Goal: Navigation & Orientation: Find specific page/section

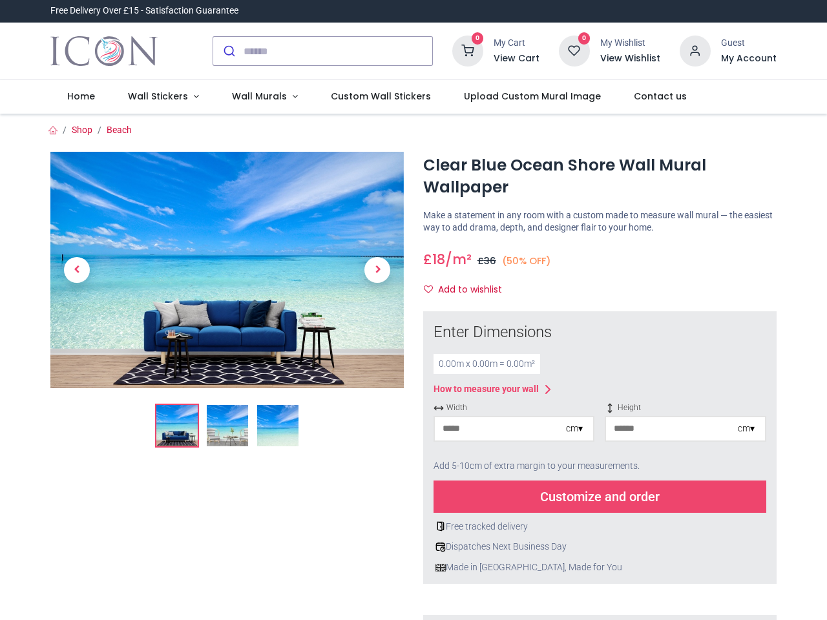
click at [413, 310] on div "Clear Blue Ocean Shore Wall Mural Wallpaper [URL][DOMAIN_NAME] [URL][DOMAIN_NAM…" at bounding box center [599, 513] width 373 height 723
click at [324, 51] on input "search" at bounding box center [337, 51] width 189 height 28
click at [338, 51] on input "search" at bounding box center [337, 51] width 189 height 28
click at [519, 59] on h6 "View Cart" at bounding box center [516, 58] width 46 height 13
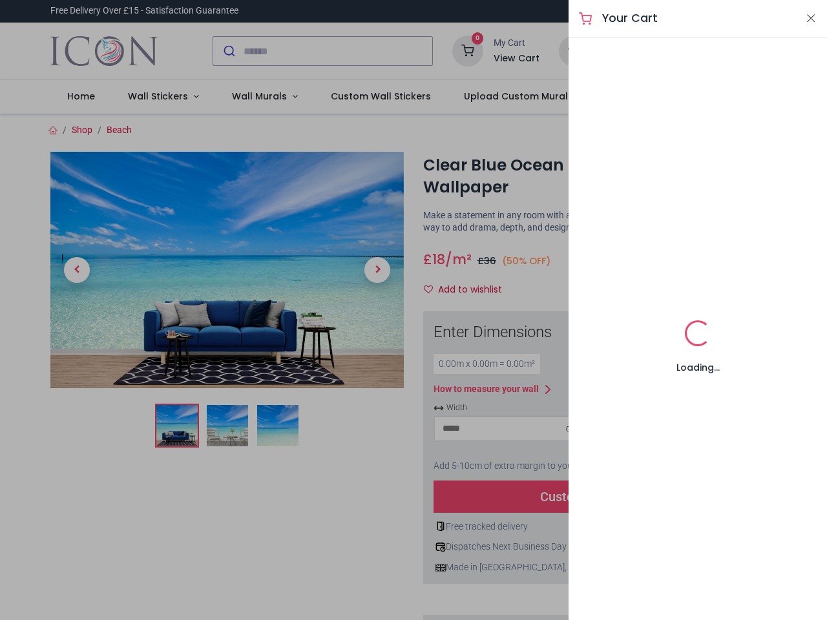
click at [695, 50] on div at bounding box center [413, 310] width 827 height 620
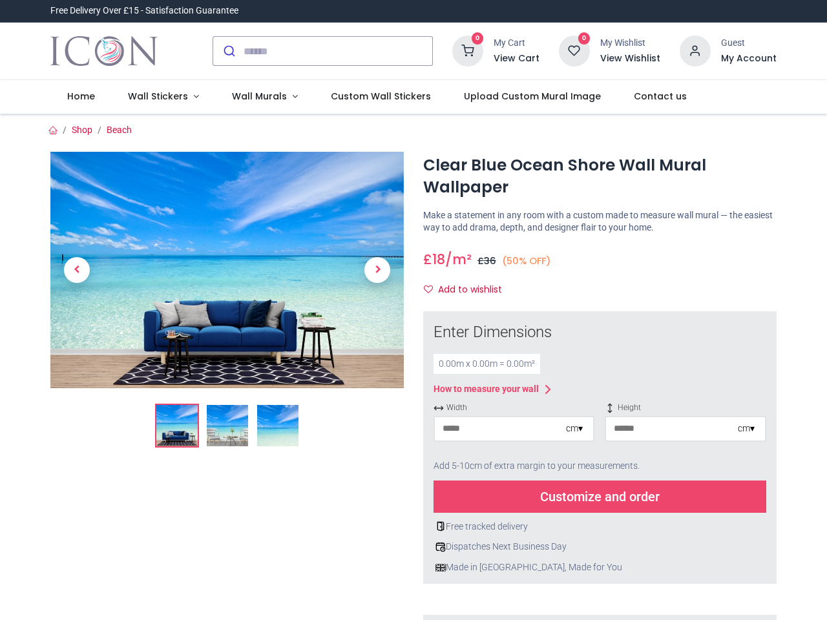
click at [748, 59] on h6 "My Account" at bounding box center [749, 58] width 56 height 13
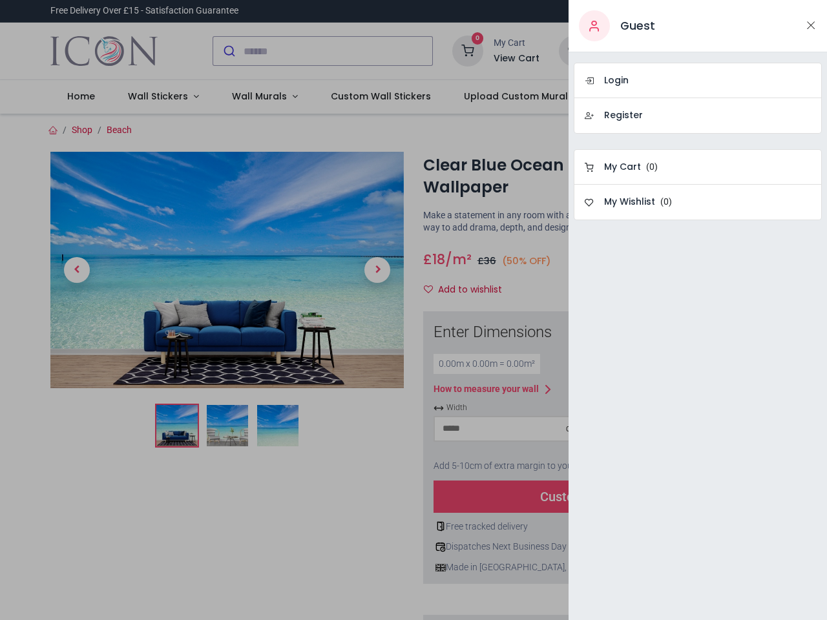
click at [160, 97] on div at bounding box center [413, 310] width 827 height 620
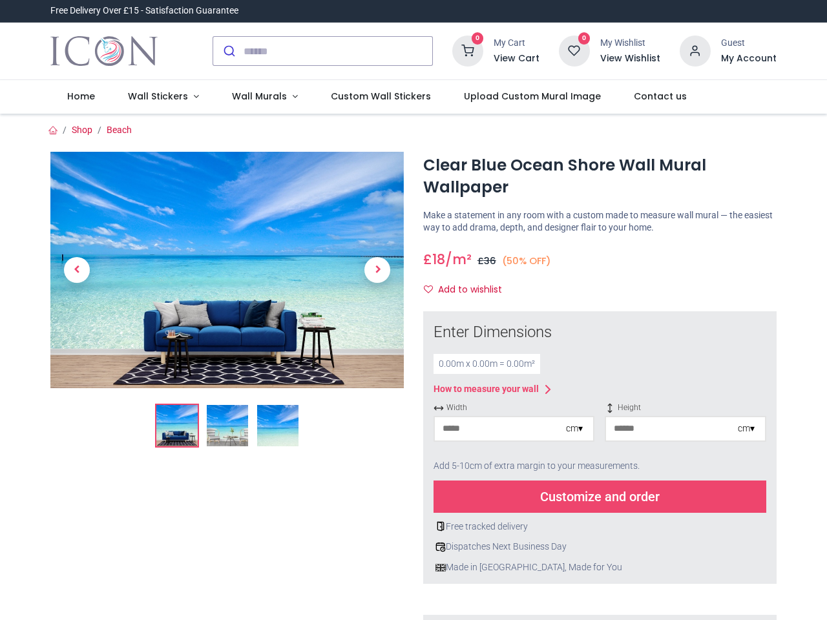
click at [259, 97] on span "Wall Murals" at bounding box center [259, 96] width 55 height 13
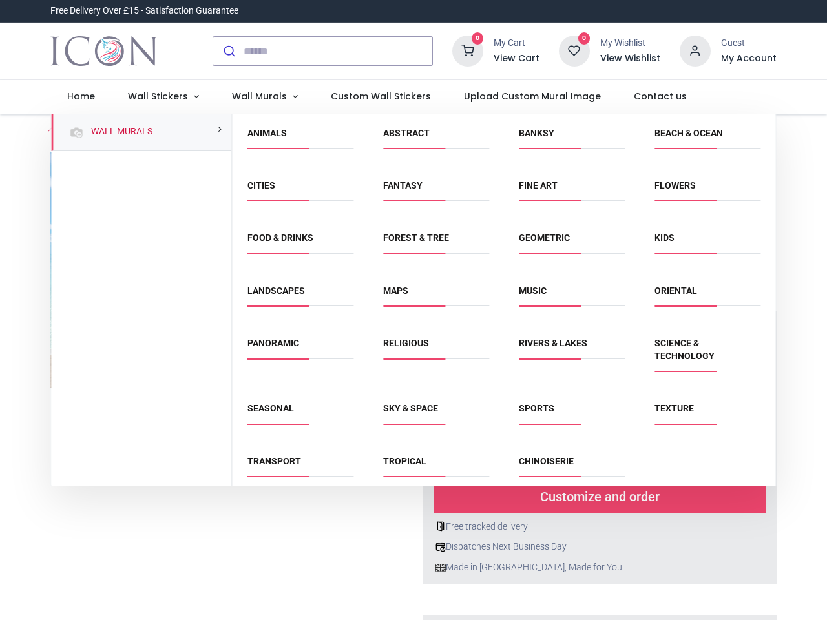
click at [412, 367] on div "Religious" at bounding box center [436, 356] width 136 height 65
